Goal: Find specific page/section: Find specific page/section

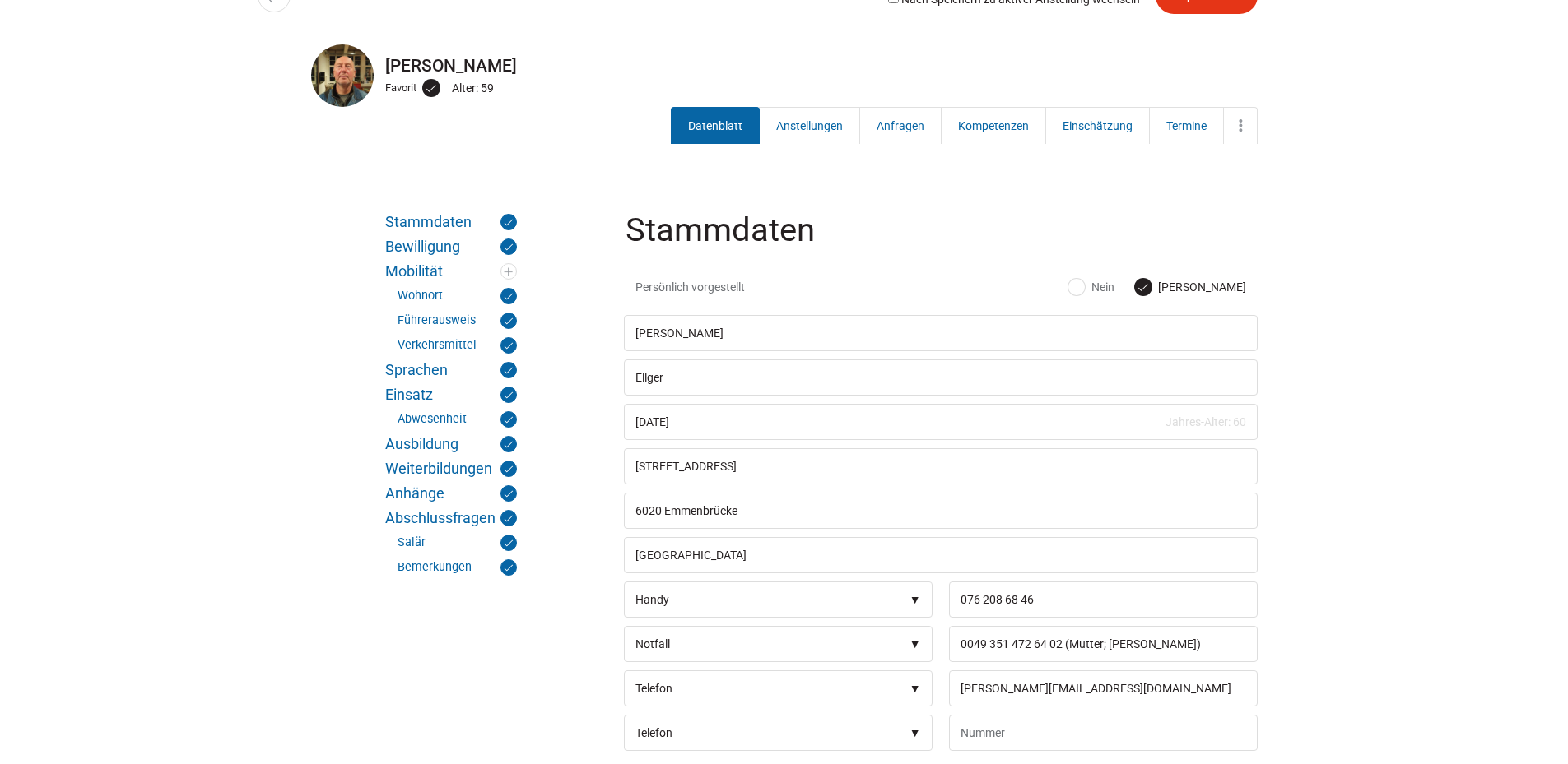
scroll to position [165, 0]
click at [801, 118] on link "Anstellungen" at bounding box center [809, 125] width 102 height 37
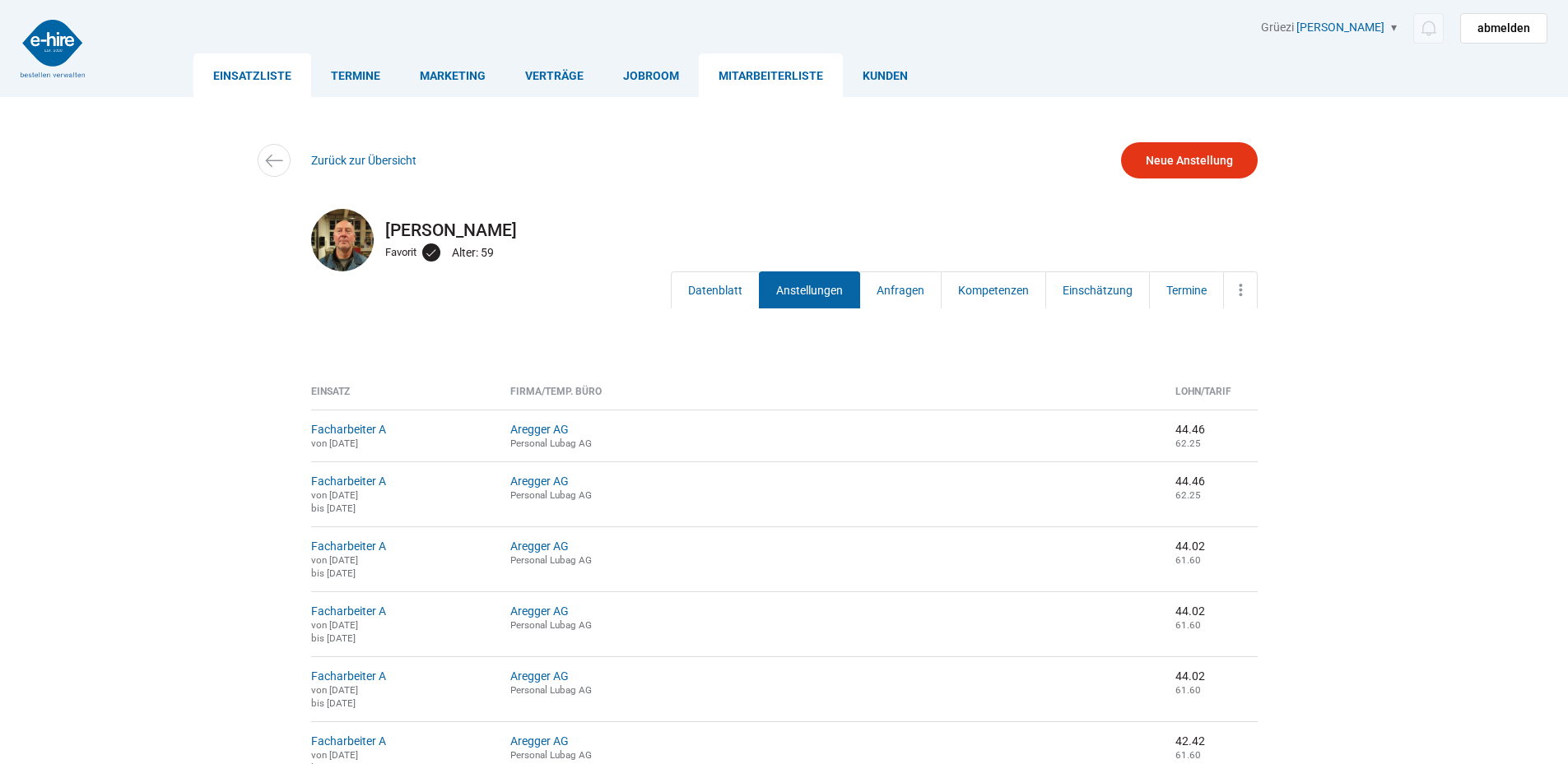
click at [235, 64] on link "Einsatzliste" at bounding box center [252, 75] width 118 height 44
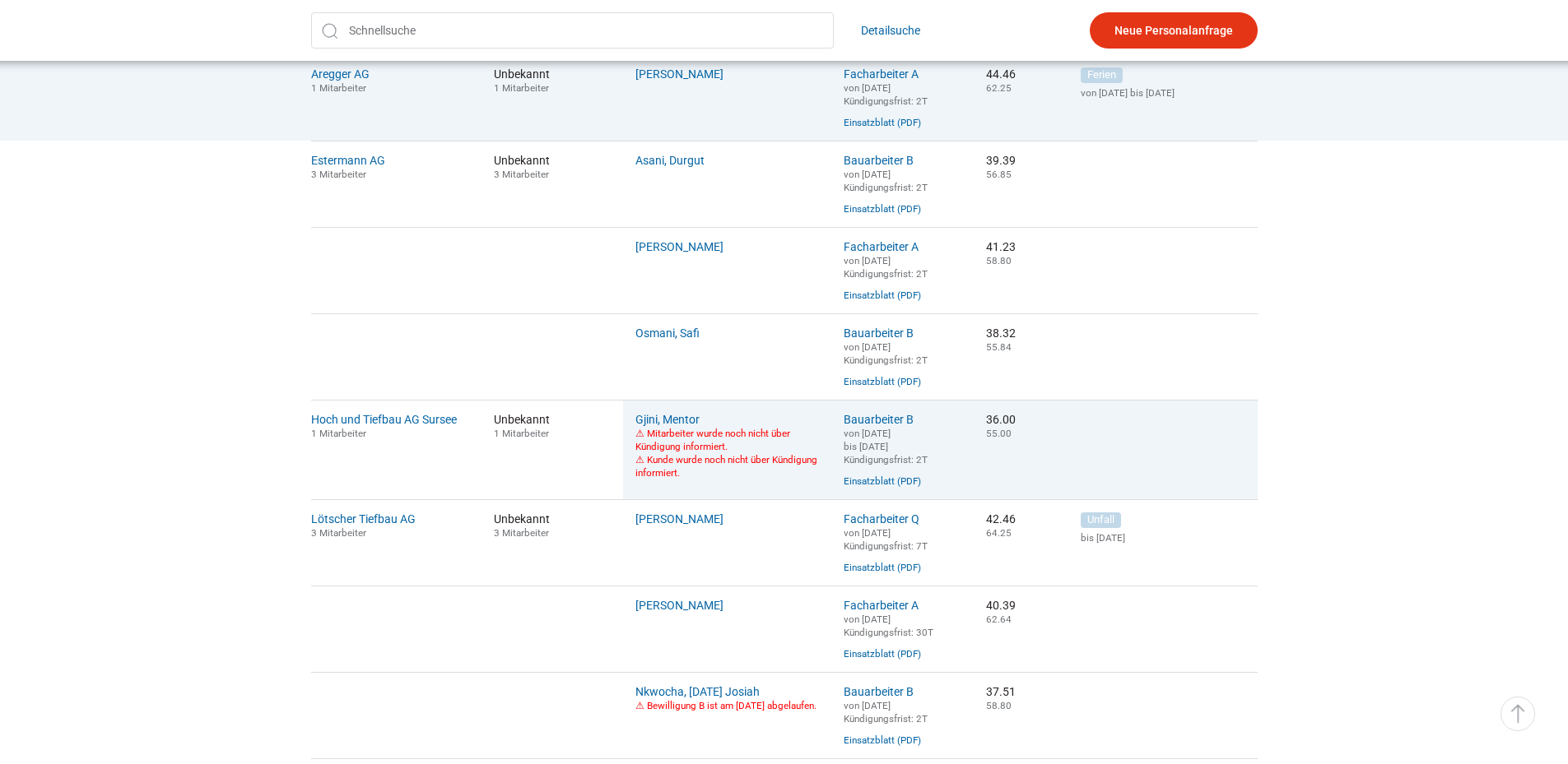
scroll to position [576, 0]
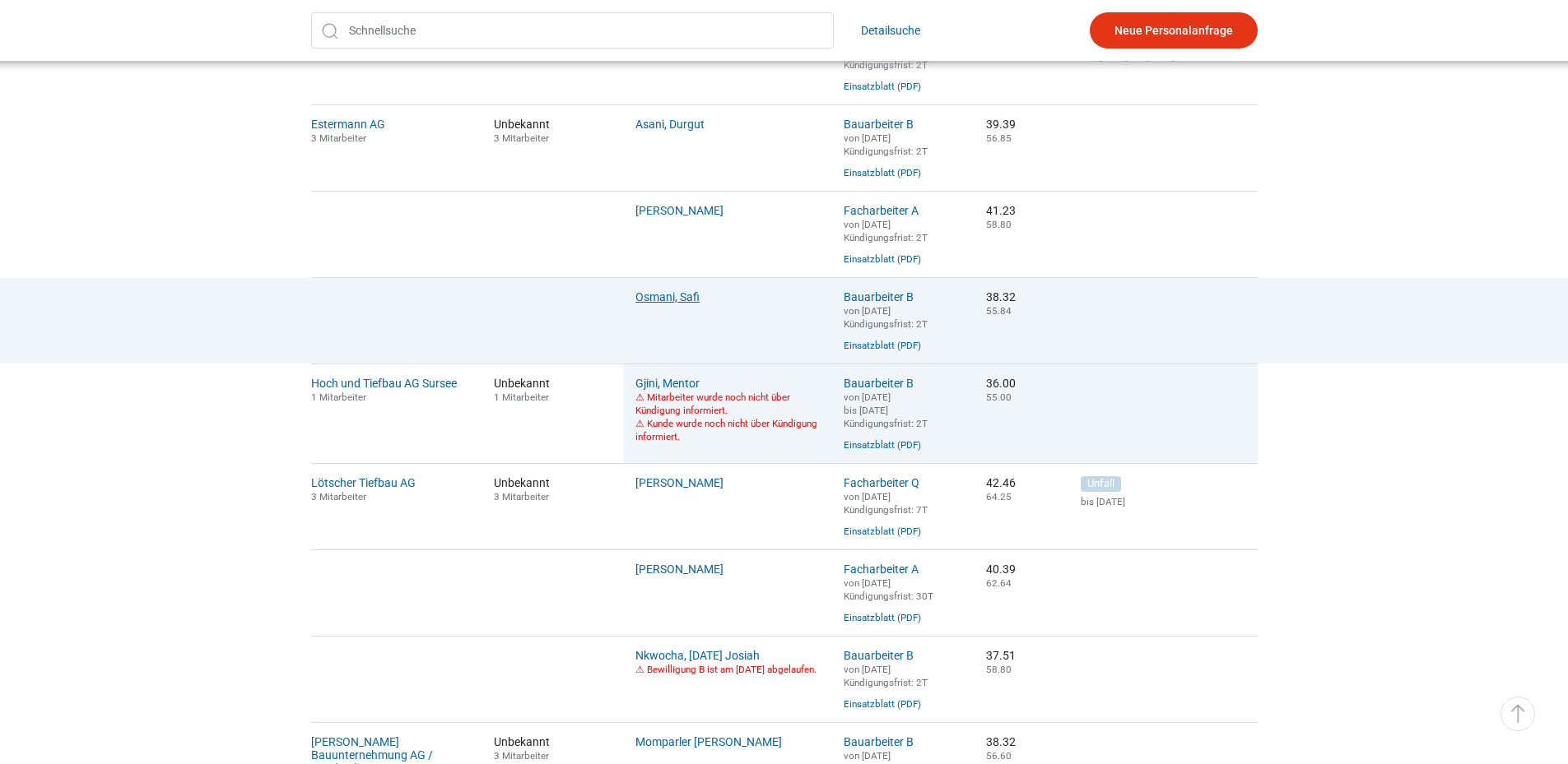
click at [669, 304] on link "Osmani, Safi" at bounding box center [667, 296] width 64 height 13
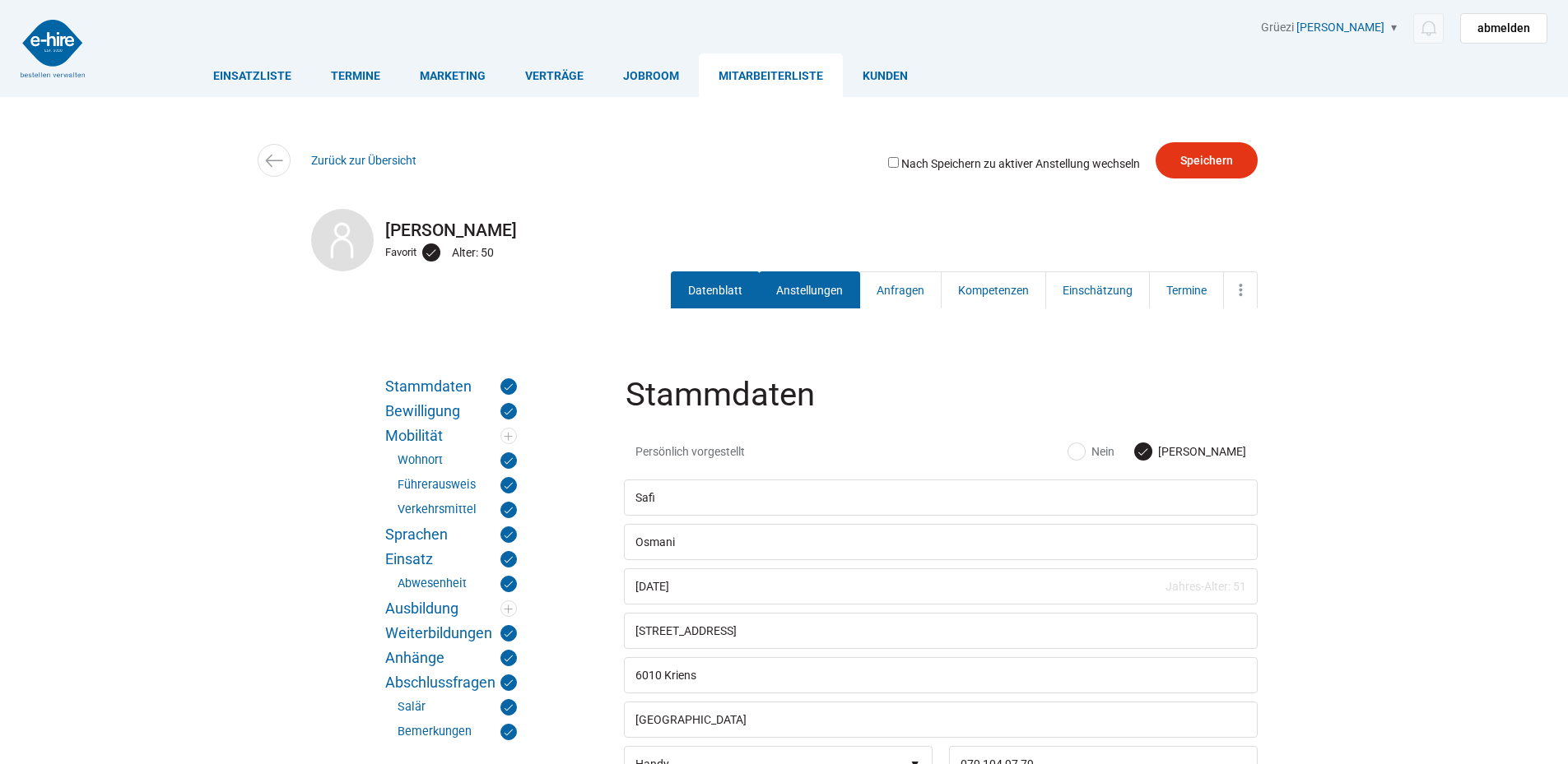
click at [792, 296] on link "Anstellungen" at bounding box center [809, 290] width 102 height 37
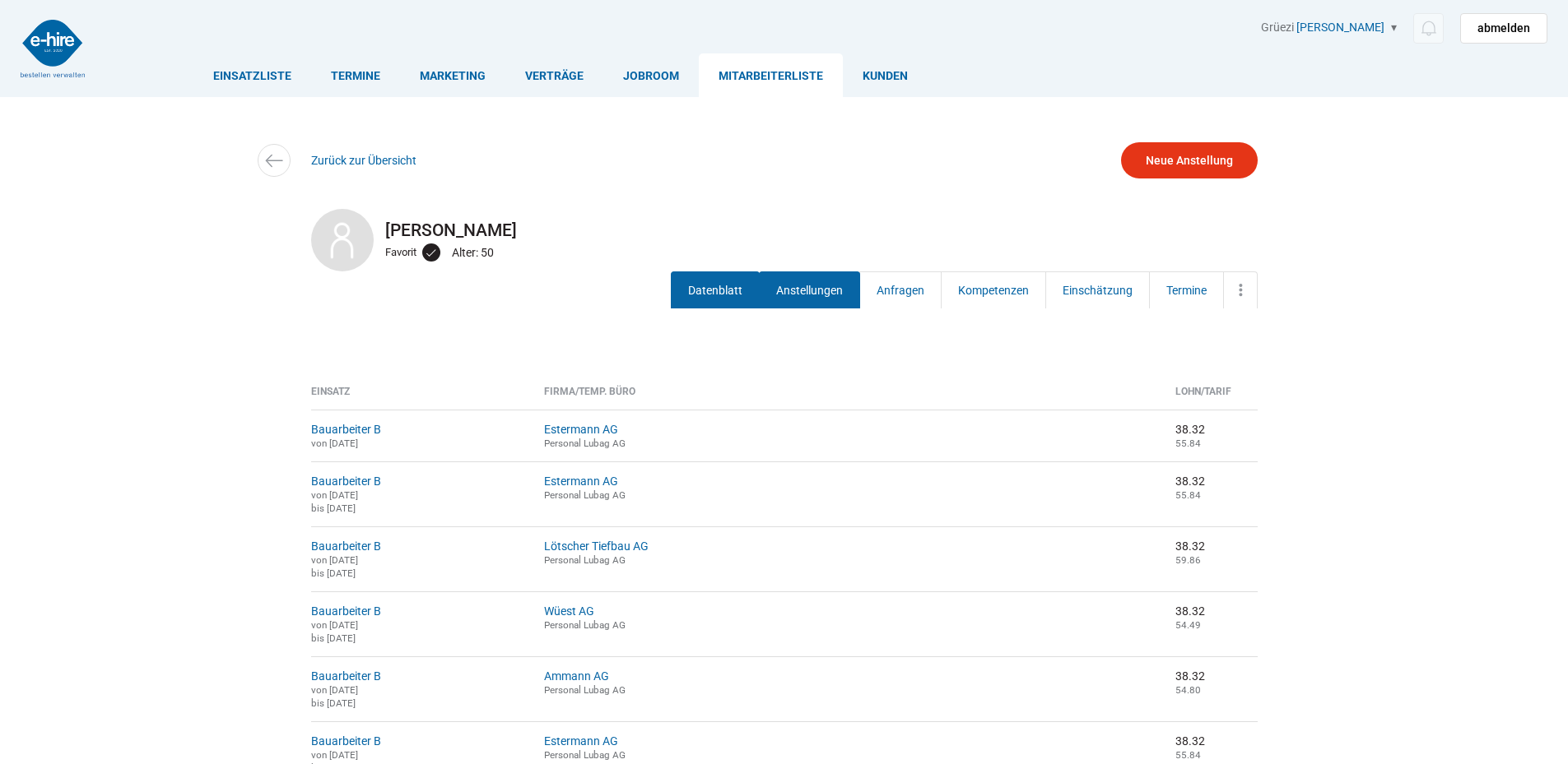
click at [711, 284] on link "Datenblatt" at bounding box center [715, 290] width 89 height 37
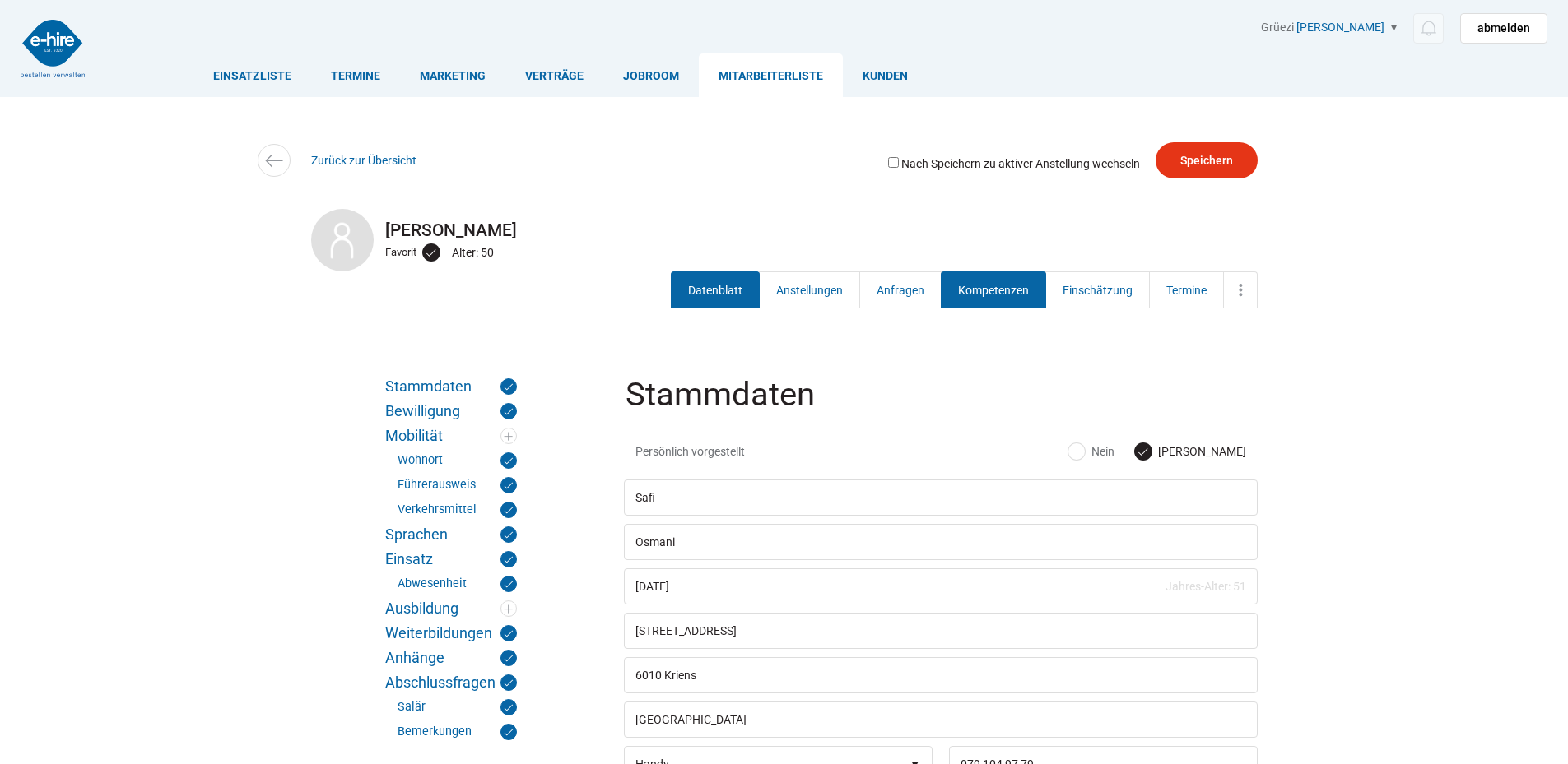
click at [1001, 299] on link "Kompetenzen" at bounding box center [993, 290] width 105 height 37
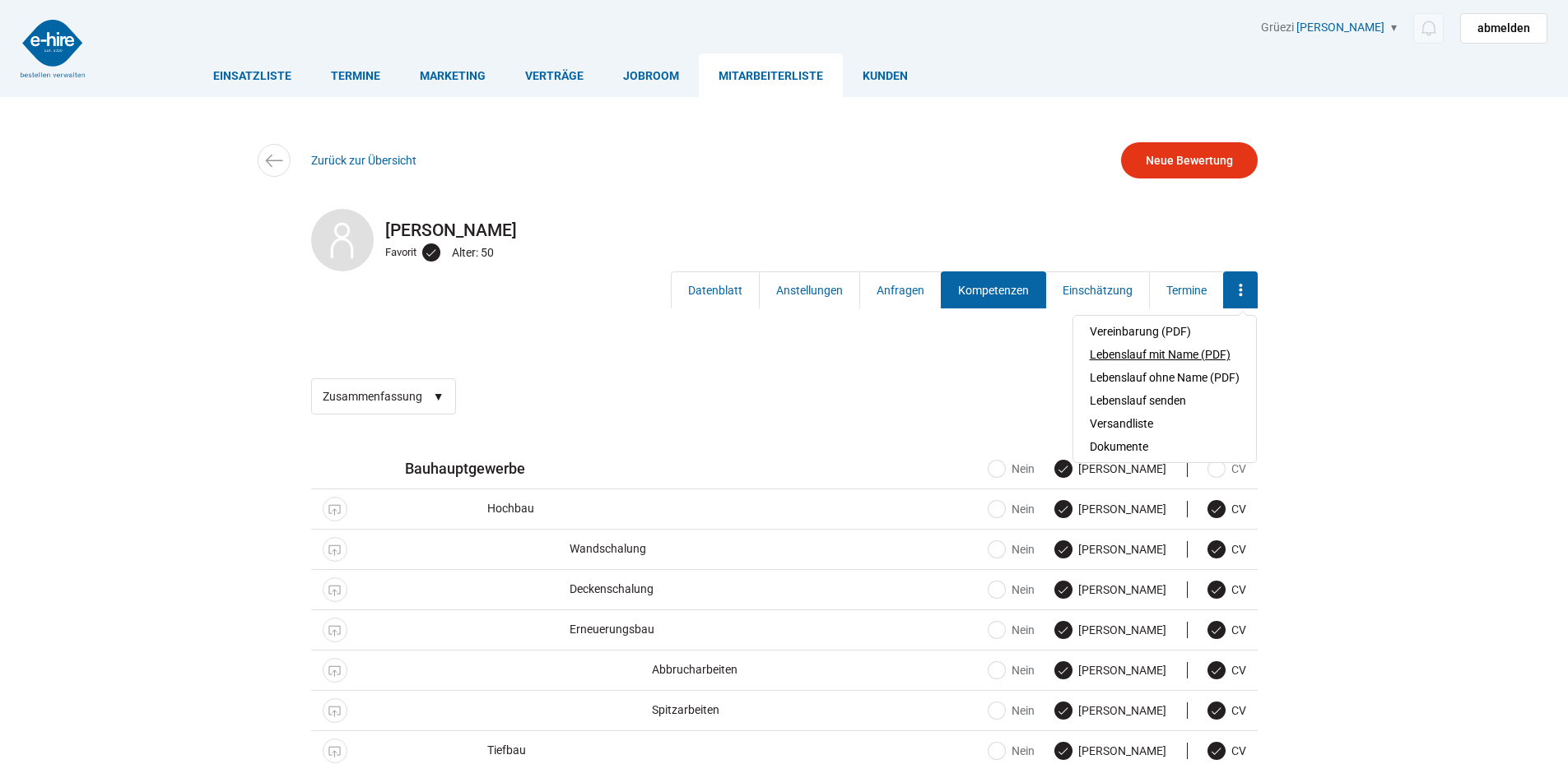
click at [1170, 355] on link "Lebenslauf mit Name (PDF)" at bounding box center [1164, 354] width 150 height 23
